Goal: Task Accomplishment & Management: Manage account settings

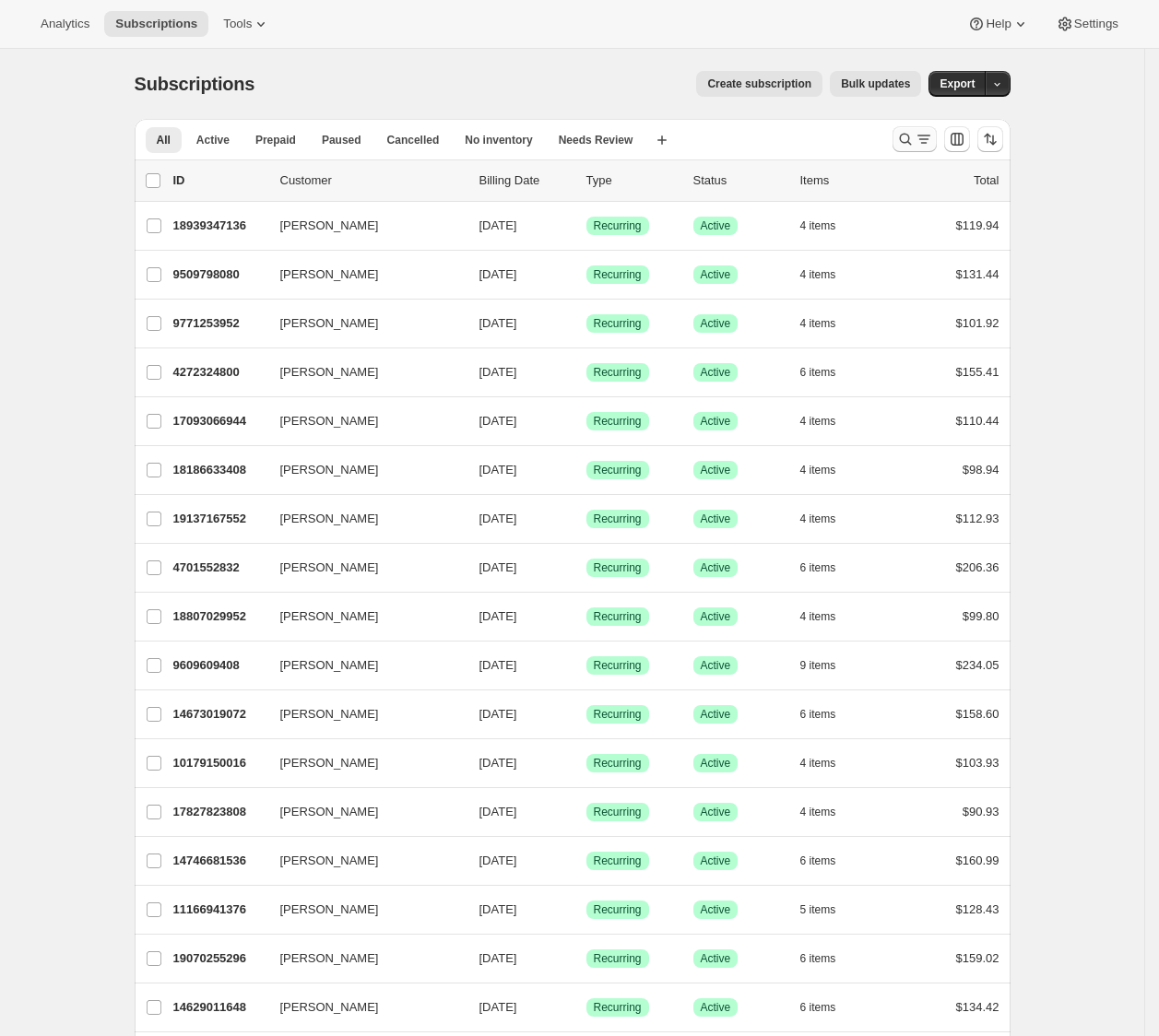
click at [908, 137] on icon "Search and filter results" at bounding box center [905, 139] width 19 height 19
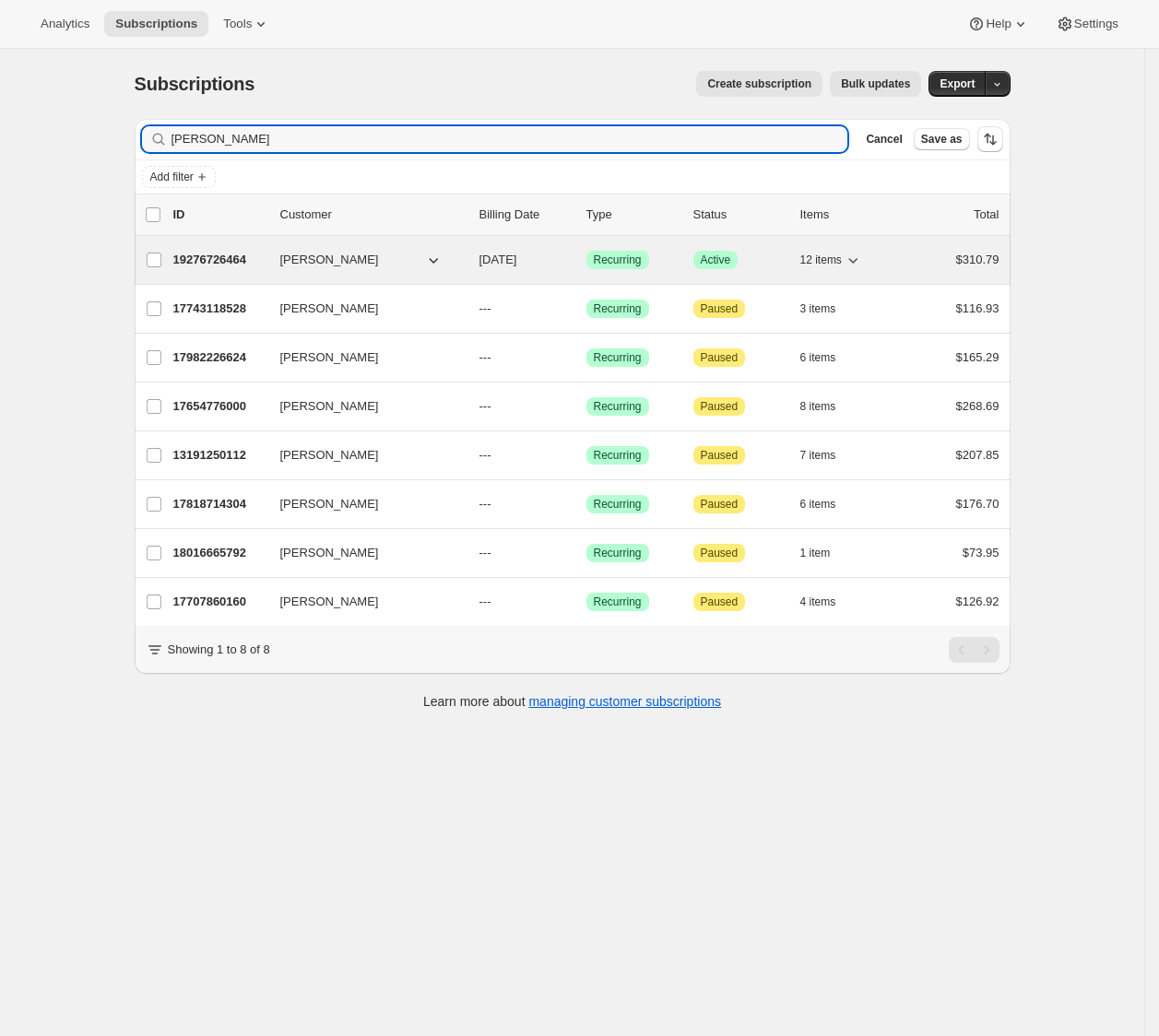
type input "[PERSON_NAME]"
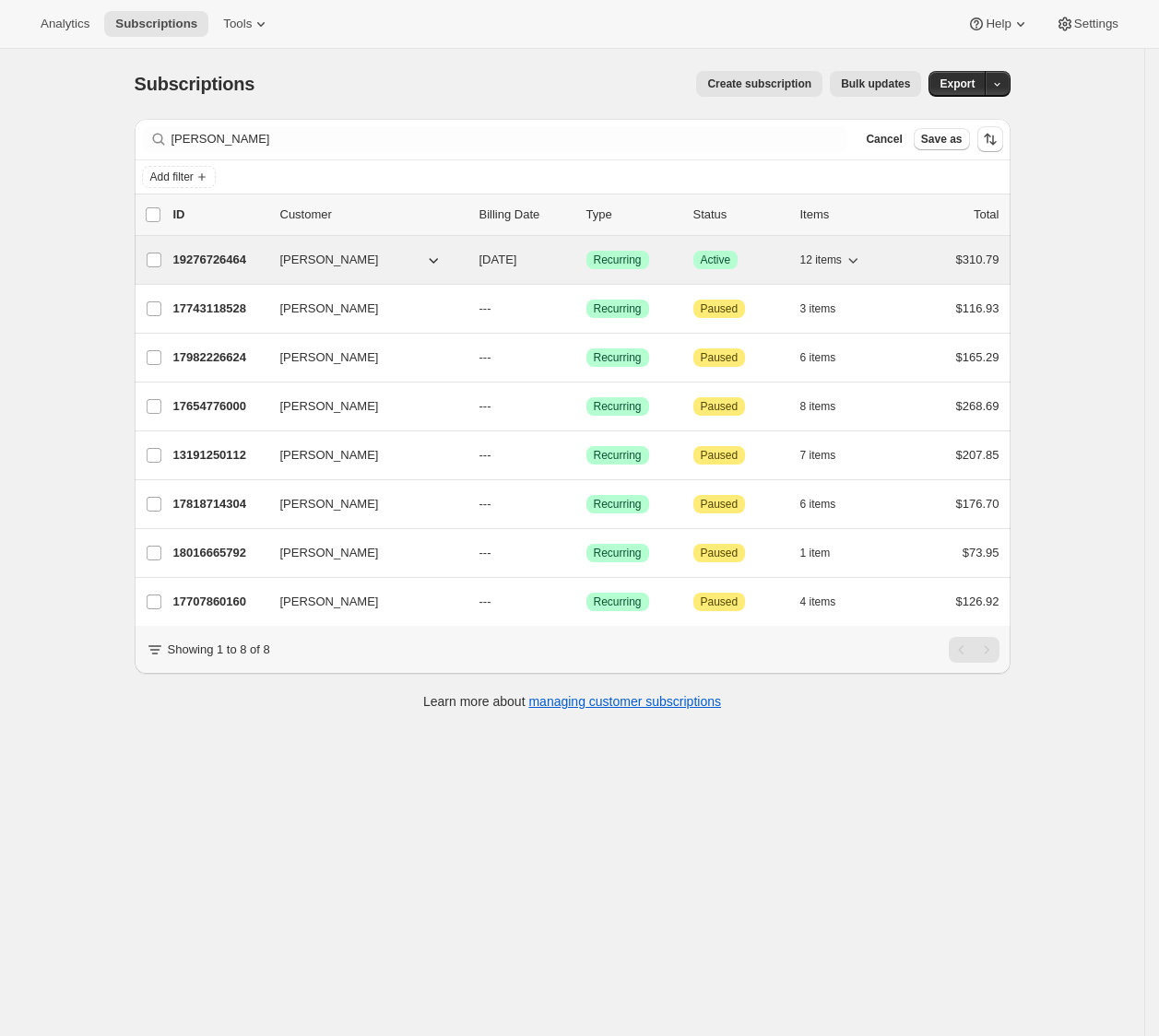
click at [240, 256] on p "19276726464" at bounding box center [219, 260] width 92 height 19
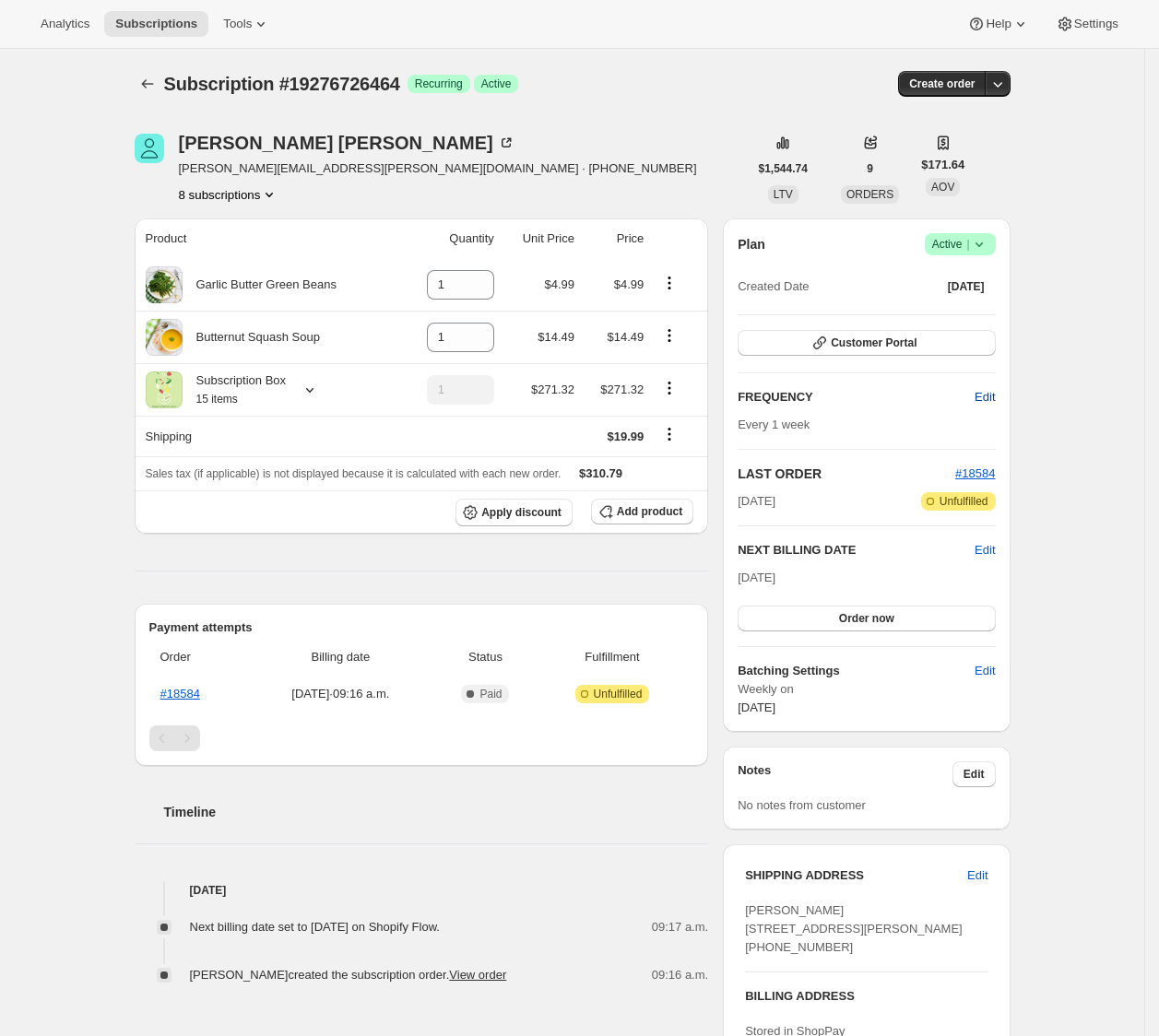
click at [994, 390] on span "Edit" at bounding box center [985, 398] width 20 height 19
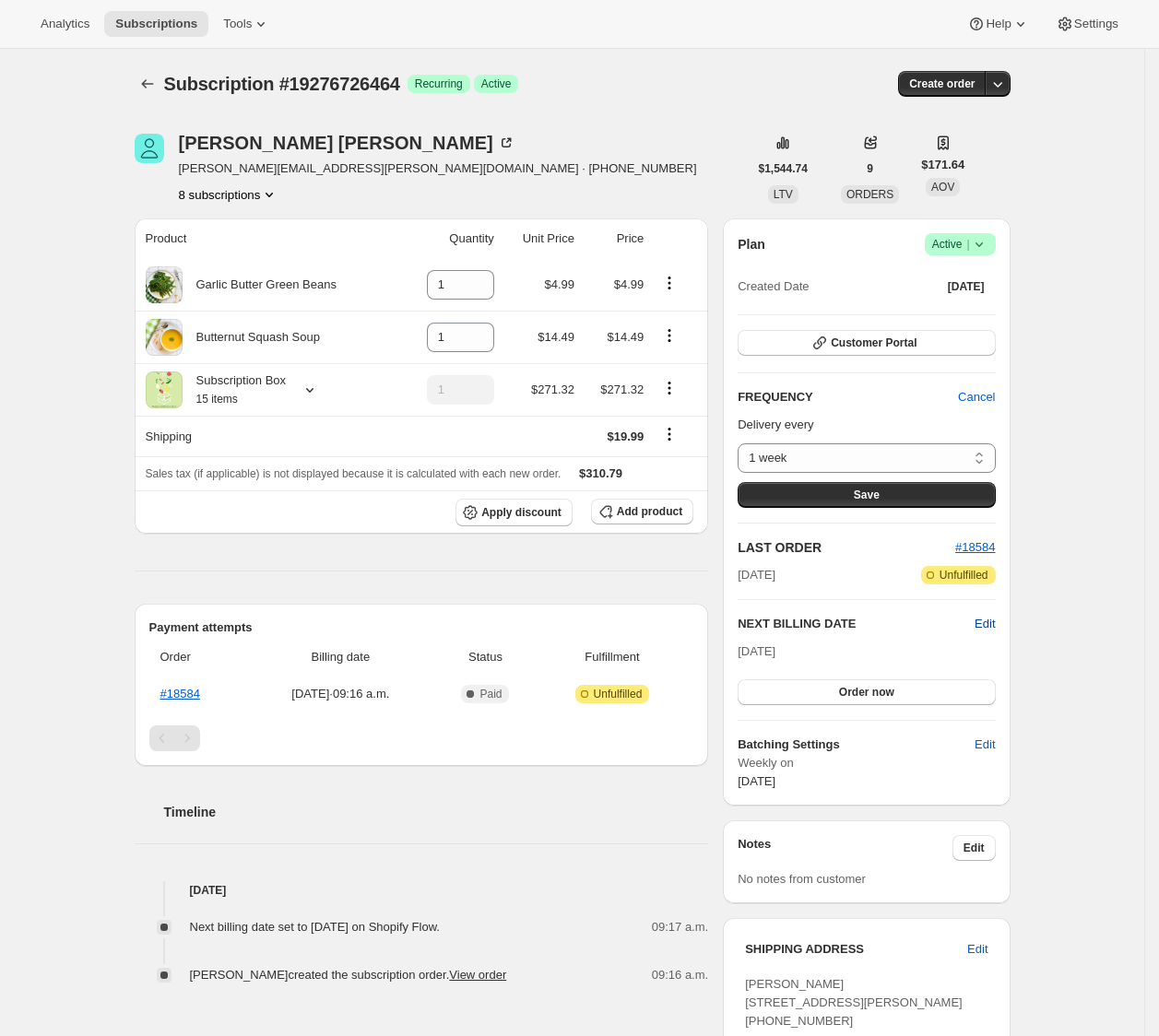
click at [985, 621] on span "Edit" at bounding box center [985, 624] width 20 height 19
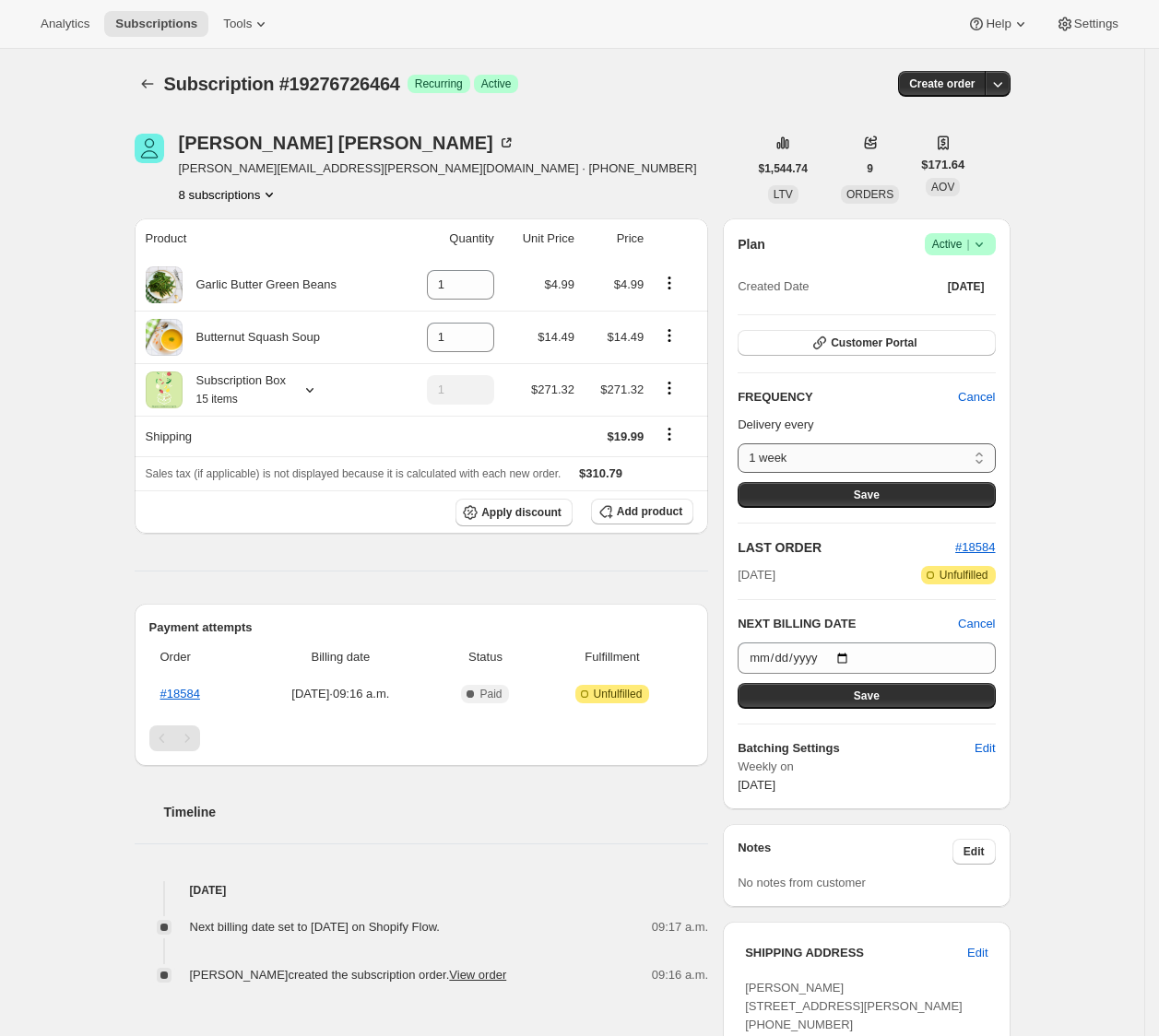
click at [975, 451] on select "1 week 2 weeks 3 weeks Custom..." at bounding box center [866, 458] width 257 height 30
select select "custom"
click at [744, 443] on select "1 week 2 weeks 3 weeks Custom..." at bounding box center [866, 458] width 257 height 30
select select "MONTH"
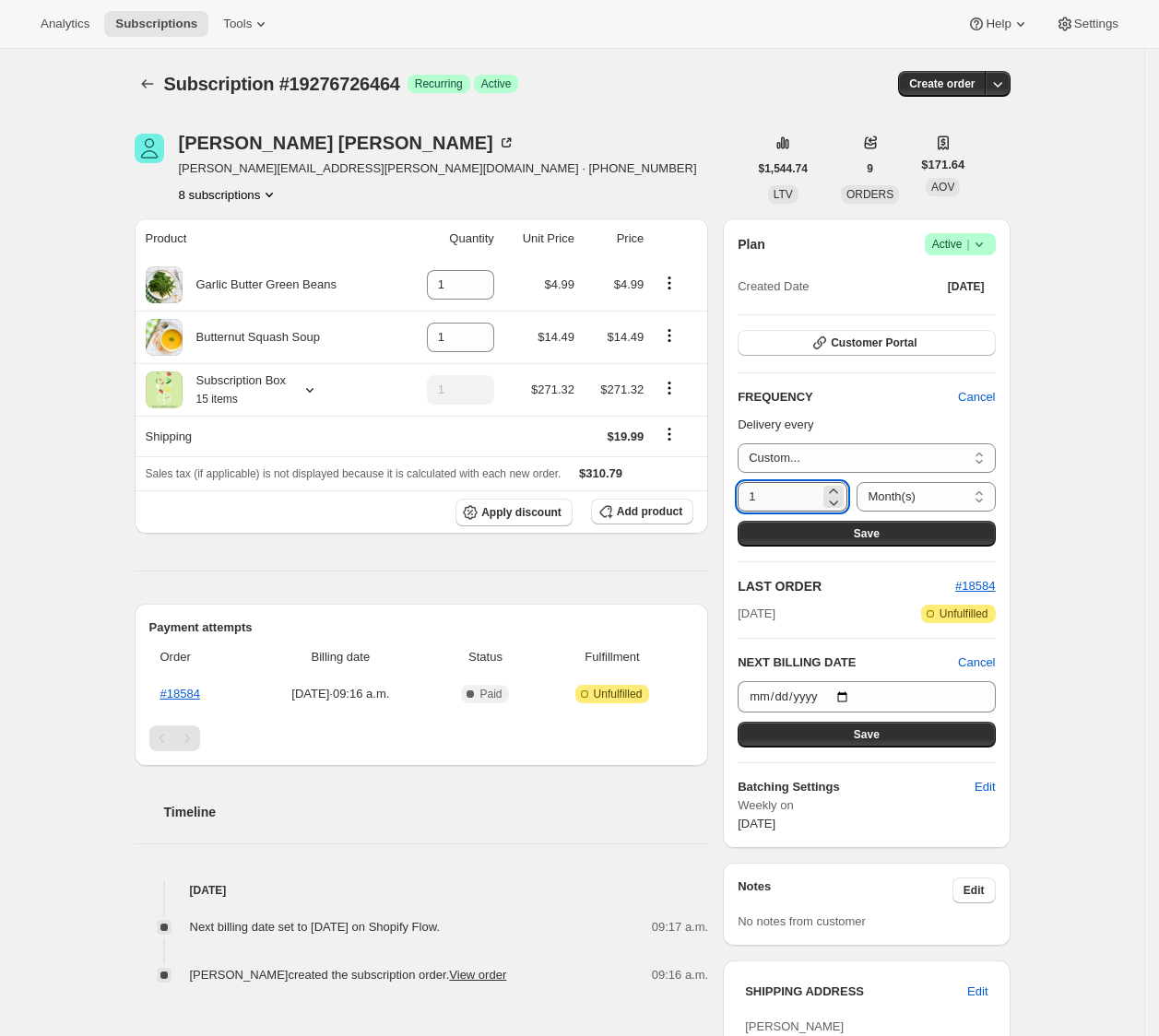
click at [794, 497] on input "1" at bounding box center [779, 497] width 82 height 30
type input "4"
click at [905, 502] on select "Day(s) Week(s) Month(s) Year(s)" at bounding box center [926, 497] width 138 height 30
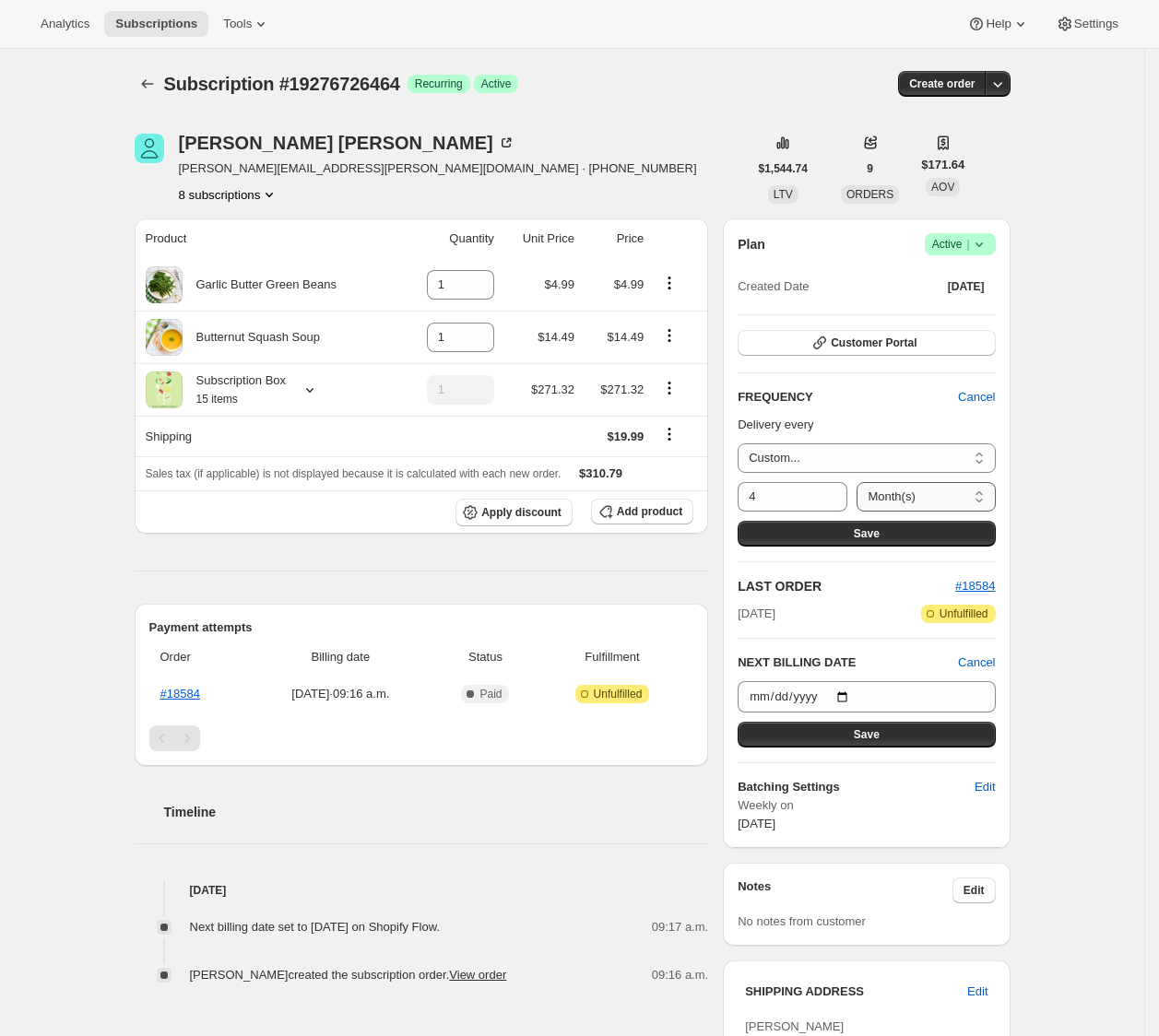
select select "WEEK"
click at [857, 482] on select "Day(s) Week(s) Month(s) Year(s)" at bounding box center [926, 497] width 138 height 30
click at [967, 539] on button "Save" at bounding box center [866, 534] width 257 height 26
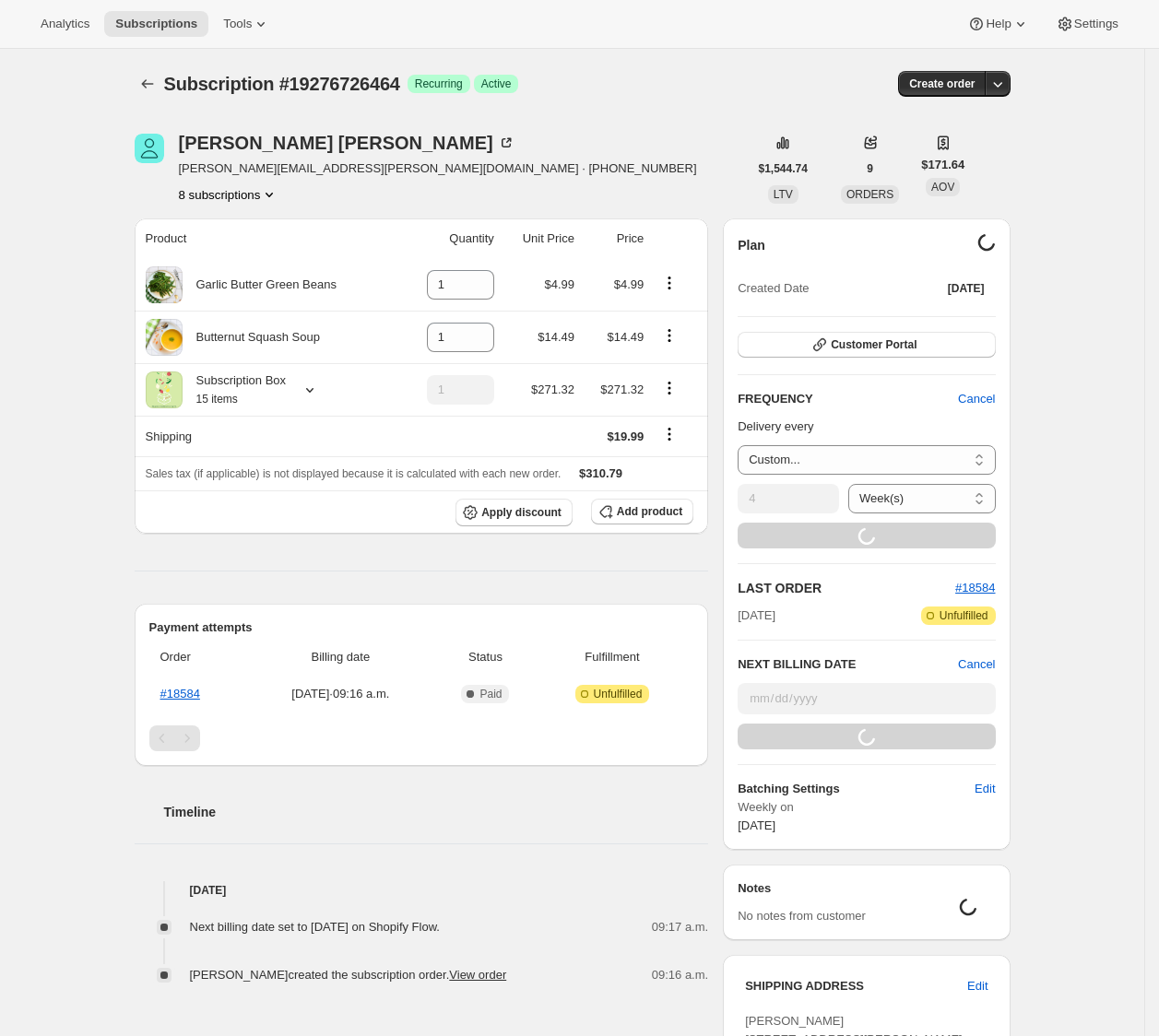
click at [1116, 516] on div "Subscription #19276726464. This page is ready Subscription #19276726464 Success…" at bounding box center [572, 743] width 1144 height 1388
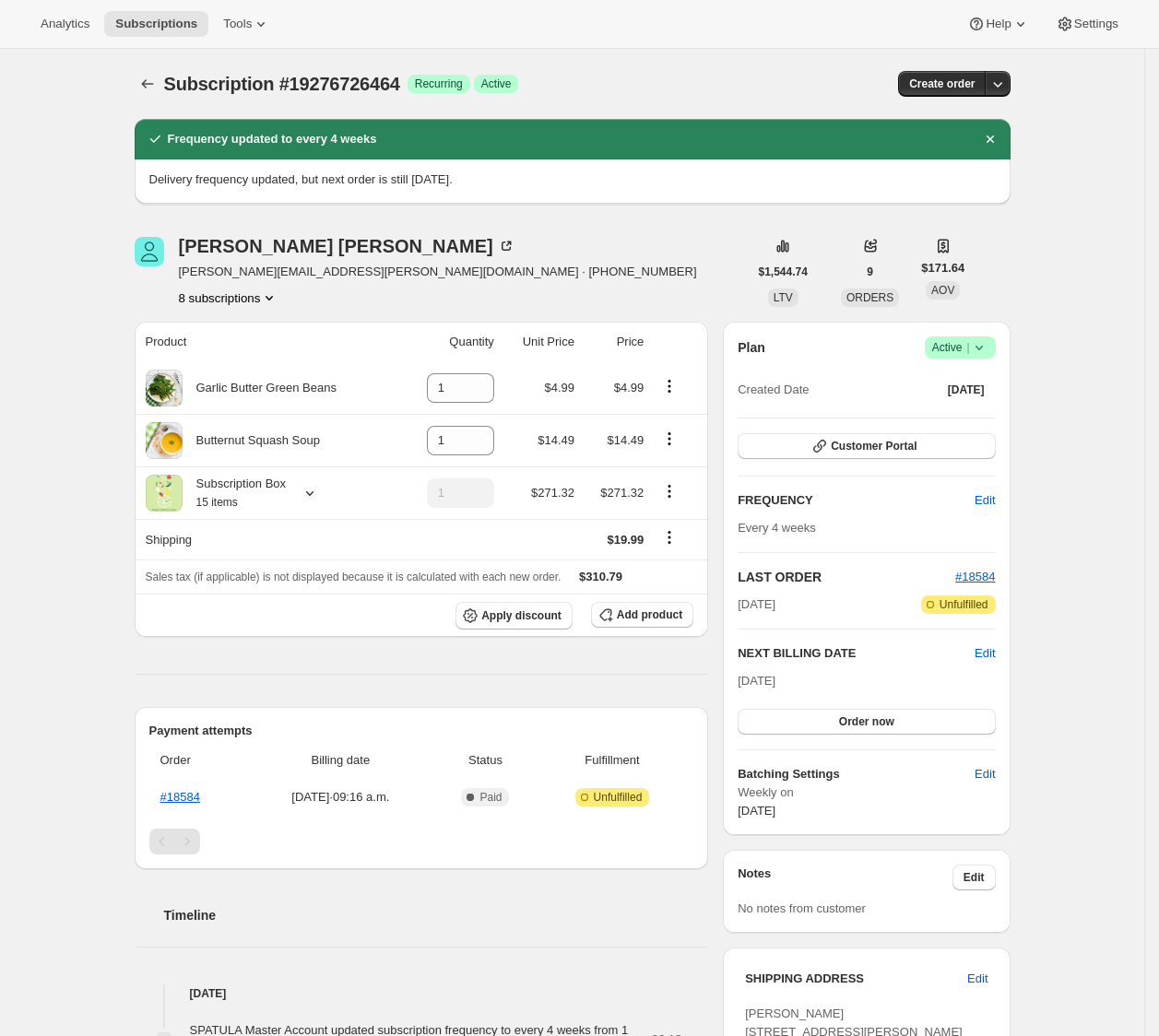
click at [987, 349] on icon at bounding box center [980, 348] width 19 height 19
click at [971, 386] on span "Pause subscription" at bounding box center [959, 384] width 101 height 14
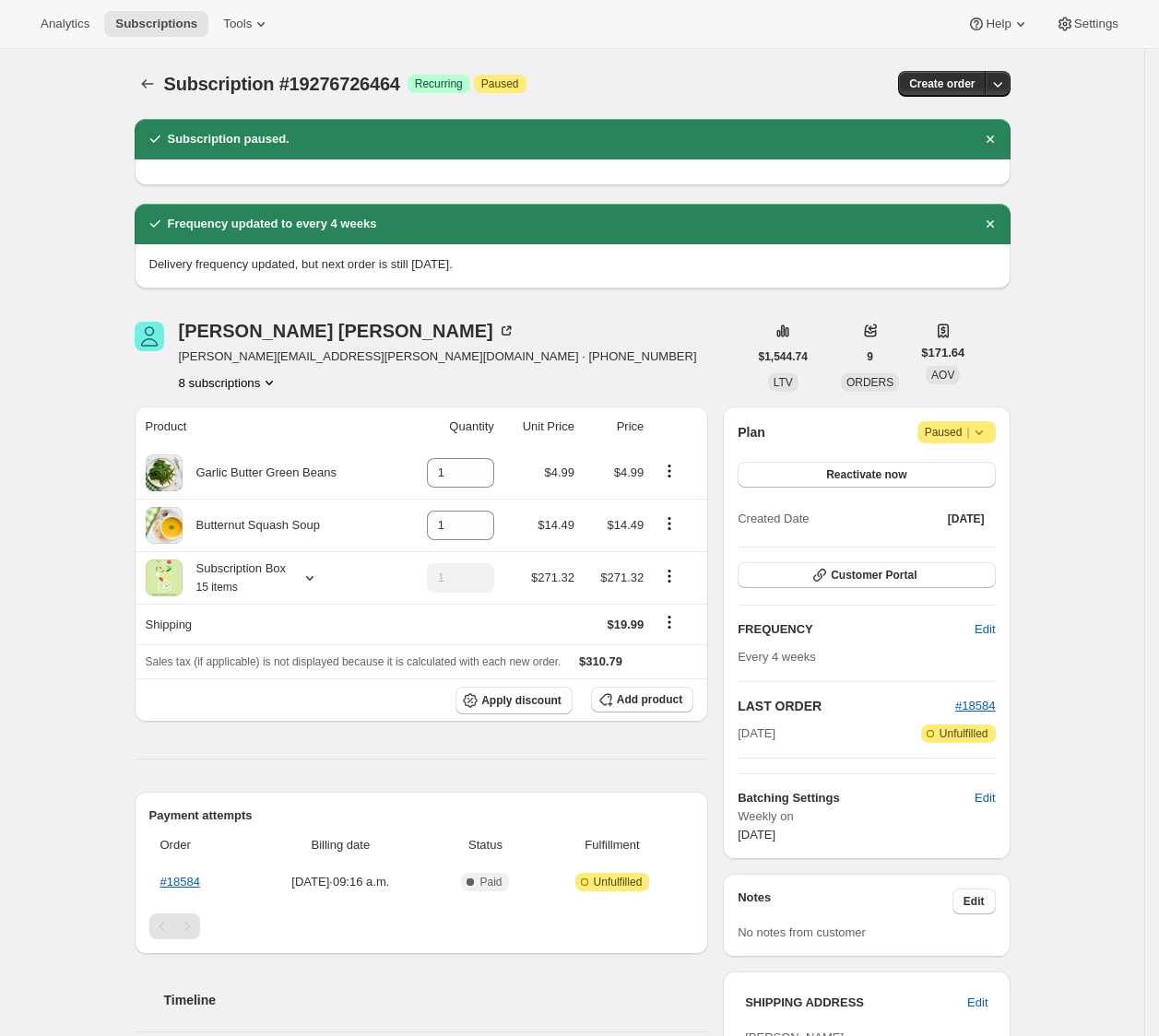
click at [1046, 350] on div "Subscription #19276726464. This page is ready Subscription #19276726464 Success…" at bounding box center [572, 755] width 1144 height 1412
